Goal: Complete application form

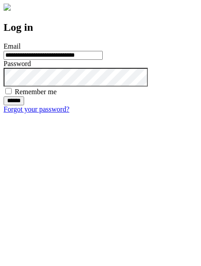
type input "**********"
click at [24, 105] on input "******" at bounding box center [14, 100] width 21 height 9
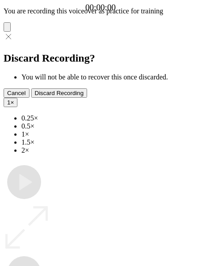
type input "**********"
